Goal: Task Accomplishment & Management: Manage account settings

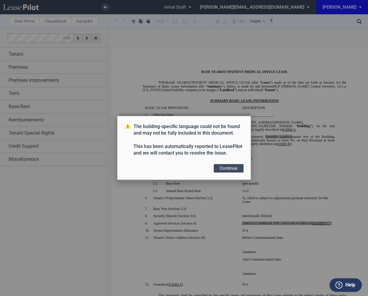
click at [227, 170] on button "Continue" at bounding box center [229, 168] width 30 height 8
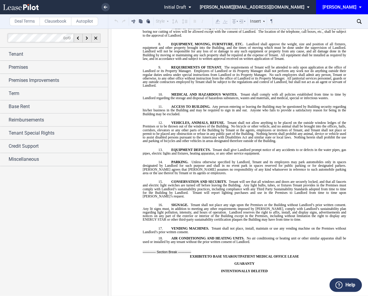
scroll to position [5297, 0]
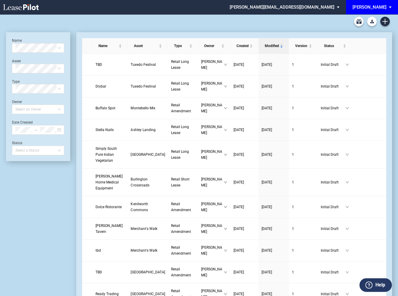
click at [320, 7] on md-select "edens@leasepilot.co Change Password 2-Factor Authentication Admin Area Form Man…" at bounding box center [286, 6] width 115 height 13
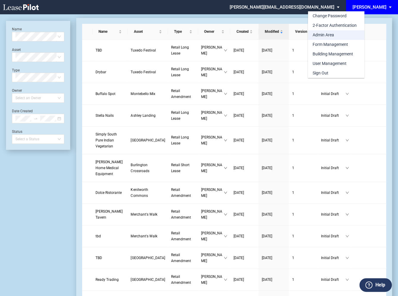
click at [317, 35] on div "Admin Area" at bounding box center [323, 35] width 21 height 6
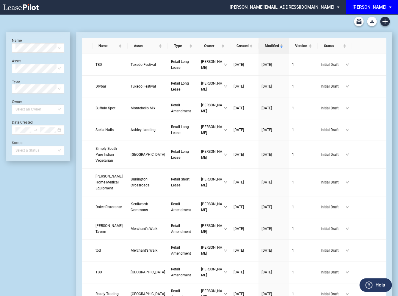
scroll to position [14, 0]
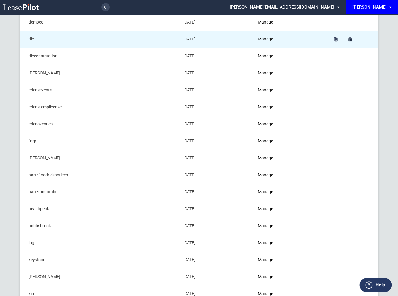
scroll to position [193, 0]
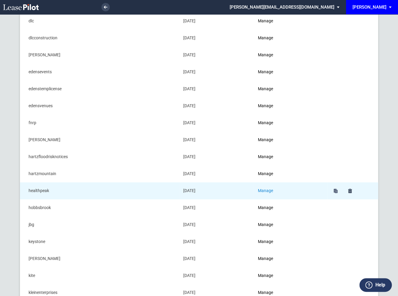
click at [269, 190] on link "Manage" at bounding box center [265, 190] width 15 height 5
